Goal: Task Accomplishment & Management: Complete application form

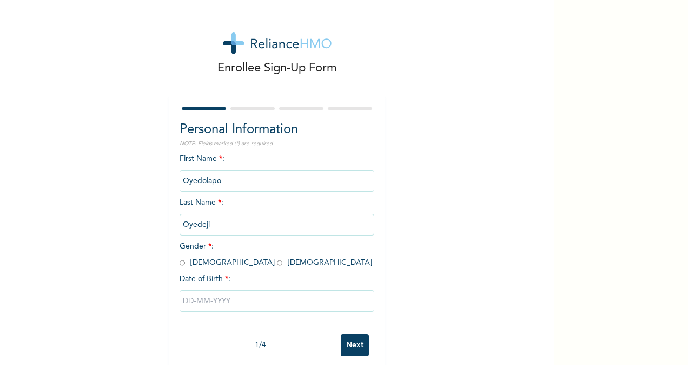
click at [277, 264] on input "radio" at bounding box center [279, 263] width 5 height 10
radio input "true"
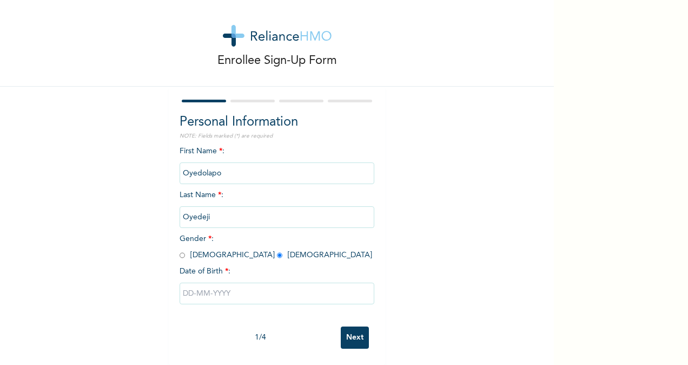
click at [202, 289] on input "text" at bounding box center [277, 293] width 195 height 22
select select "9"
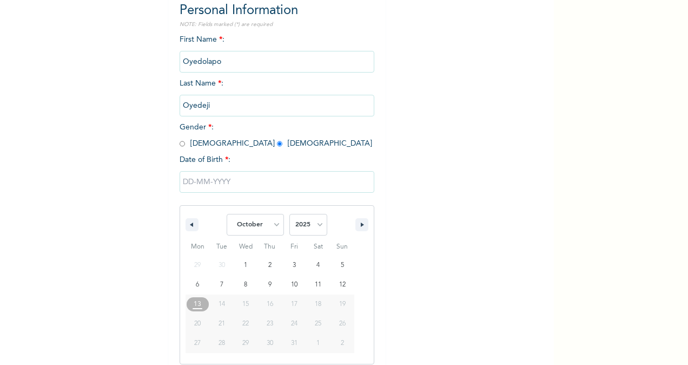
scroll to position [128, 0]
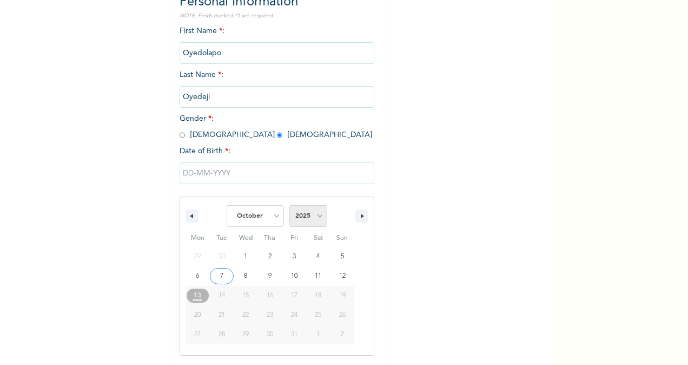
click at [314, 216] on select "2025 2024 2023 2022 2021 2020 2019 2018 2017 2016 2015 2014 2013 2012 2011 2010…" at bounding box center [308, 216] width 38 height 22
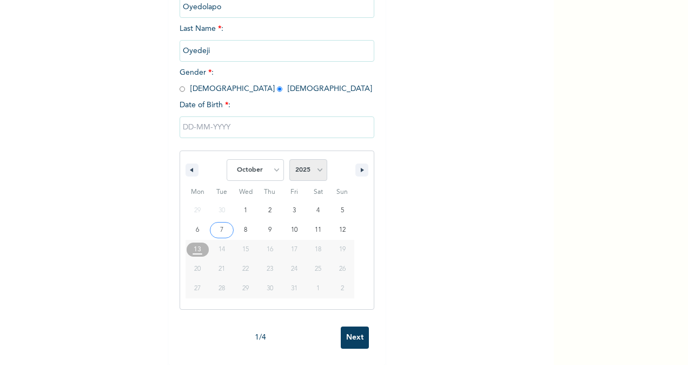
click at [303, 167] on select "2025 2024 2023 2022 2021 2020 2019 2018 2017 2016 2015 2014 2013 2012 2011 2010…" at bounding box center [308, 170] width 38 height 22
select select "1999"
click at [289, 159] on select "2025 2024 2023 2022 2021 2020 2019 2018 2017 2016 2015 2014 2013 2012 2011 2010…" at bounding box center [308, 170] width 38 height 22
click at [269, 166] on select "January February March April May June July August September October November De…" at bounding box center [255, 170] width 57 height 22
select select "7"
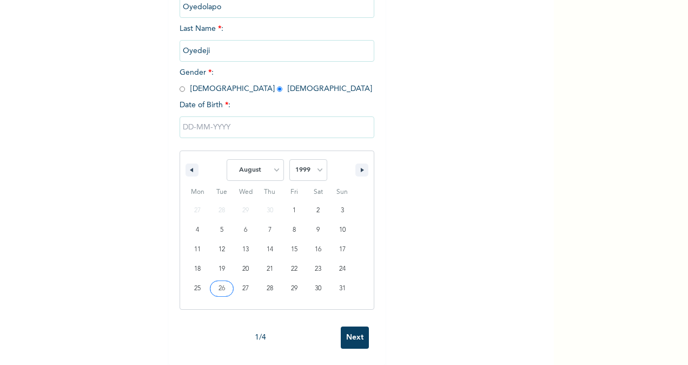
click at [227, 159] on select "January February March April May June July August September October November De…" at bounding box center [255, 170] width 57 height 22
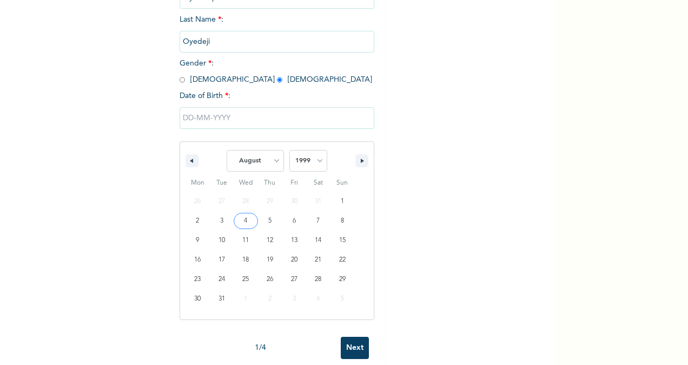
type input "08/04/1999"
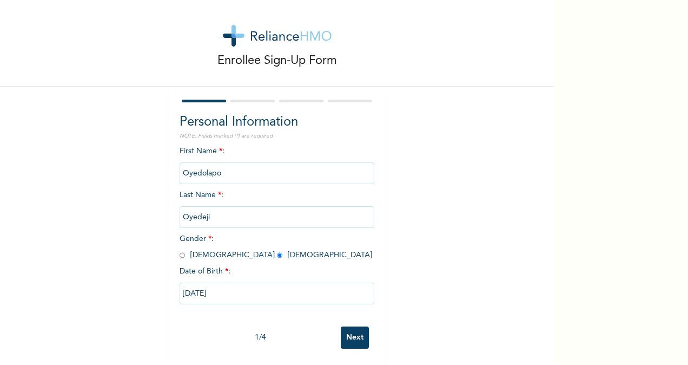
scroll to position [17, 0]
click at [346, 335] on input "Next" at bounding box center [355, 337] width 28 height 22
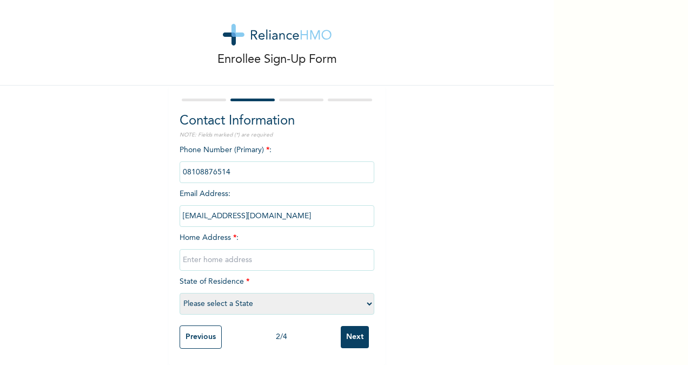
click at [278, 258] on input "text" at bounding box center [277, 260] width 195 height 22
click at [217, 250] on input "Omotayo" at bounding box center [277, 260] width 195 height 22
click at [180, 252] on input "Omotayo" at bounding box center [277, 260] width 195 height 22
click at [222, 255] on input "31 Omotayo" at bounding box center [277, 260] width 195 height 22
type input "31 Omotayo street, Ogudu"
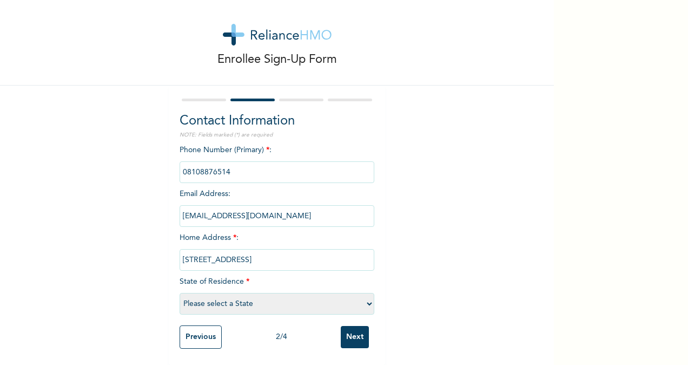
click at [222, 299] on select "Please select a State Abia Abuja (FCT) Adamawa Akwa Ibom Anambra Bauchi Bayelsa…" at bounding box center [277, 304] width 195 height 22
select select "25"
click at [180, 293] on select "Please select a State Abia Abuja (FCT) Adamawa Akwa Ibom Anambra Bauchi Bayelsa…" at bounding box center [277, 304] width 195 height 22
click at [358, 332] on input "Next" at bounding box center [355, 337] width 28 height 22
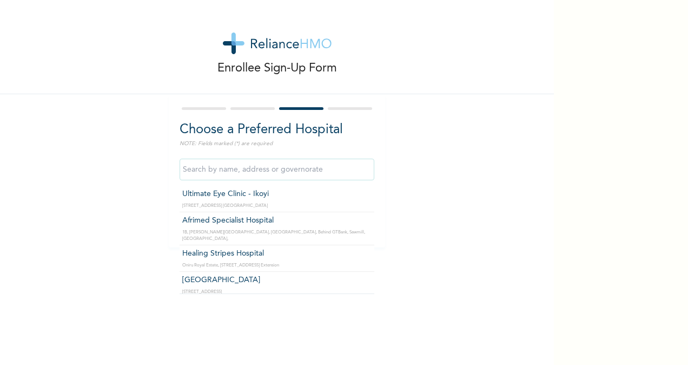
click at [288, 170] on input "text" at bounding box center [277, 170] width 195 height 22
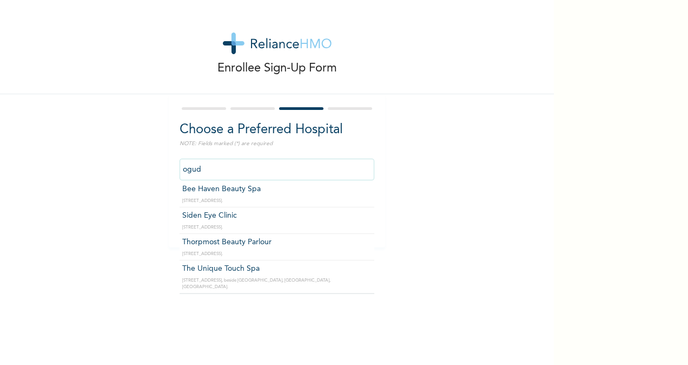
scroll to position [320, 0]
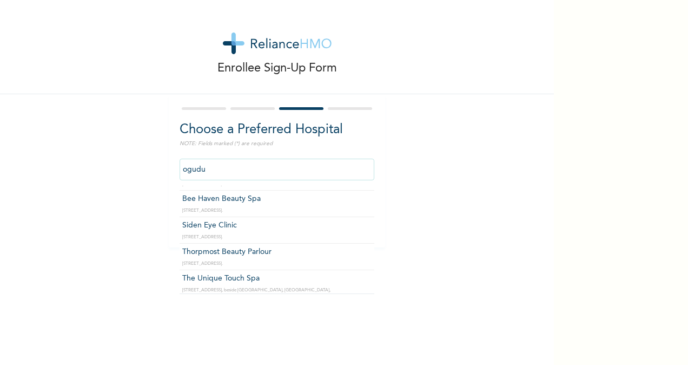
type input "ogudu"
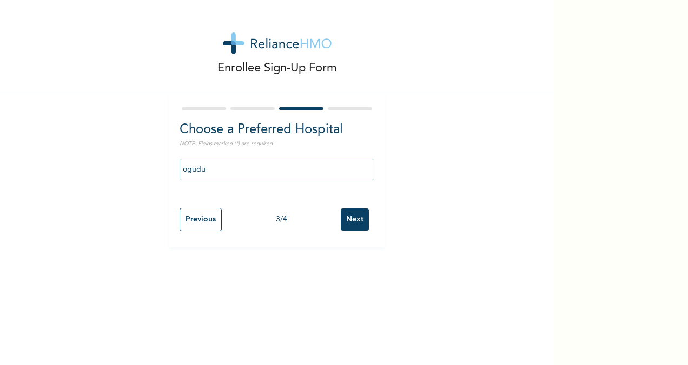
click at [451, 246] on div "Enrollee Sign-Up Form Choose a Preferred Hospital NOTE: Fields marked (*) are r…" at bounding box center [277, 123] width 554 height 247
click at [349, 225] on input "Next" at bounding box center [355, 219] width 28 height 22
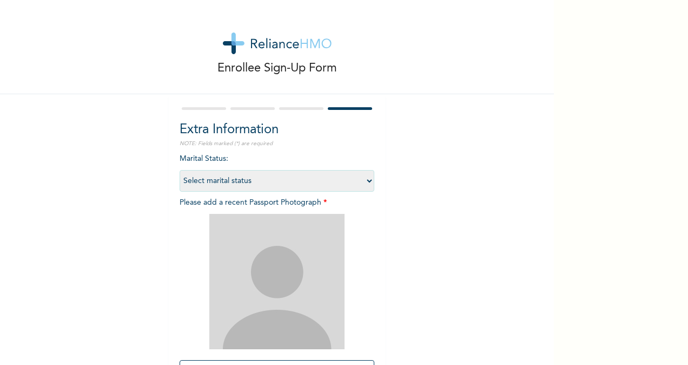
click at [326, 179] on select "Select marital status Single Married Divorced Widow/Widower" at bounding box center [277, 181] width 195 height 22
select select "2"
click at [180, 170] on select "Select marital status Single Married Divorced Widow/Widower" at bounding box center [277, 181] width 195 height 22
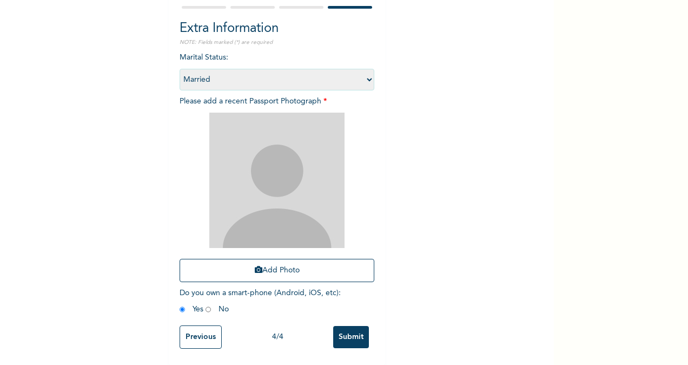
scroll to position [110, 0]
click at [273, 259] on button "Add Photo" at bounding box center [277, 270] width 195 height 23
